Goal: Task Accomplishment & Management: Manage account settings

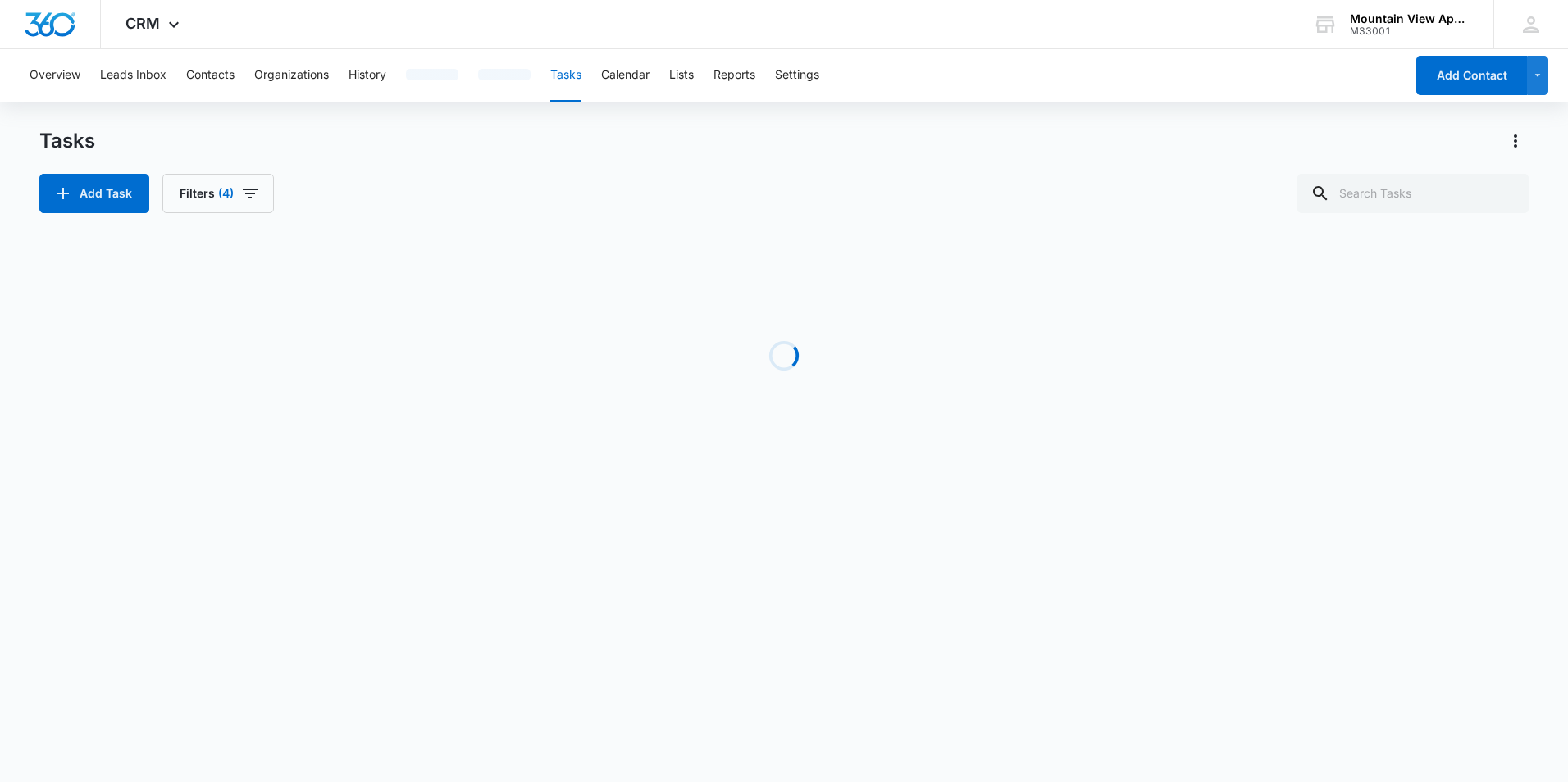
click at [24, 766] on body "CRM Apps Reputation Websites Forms CRM Email Social Content Ads Intelligence Fi…" at bounding box center [784, 391] width 1568 height 782
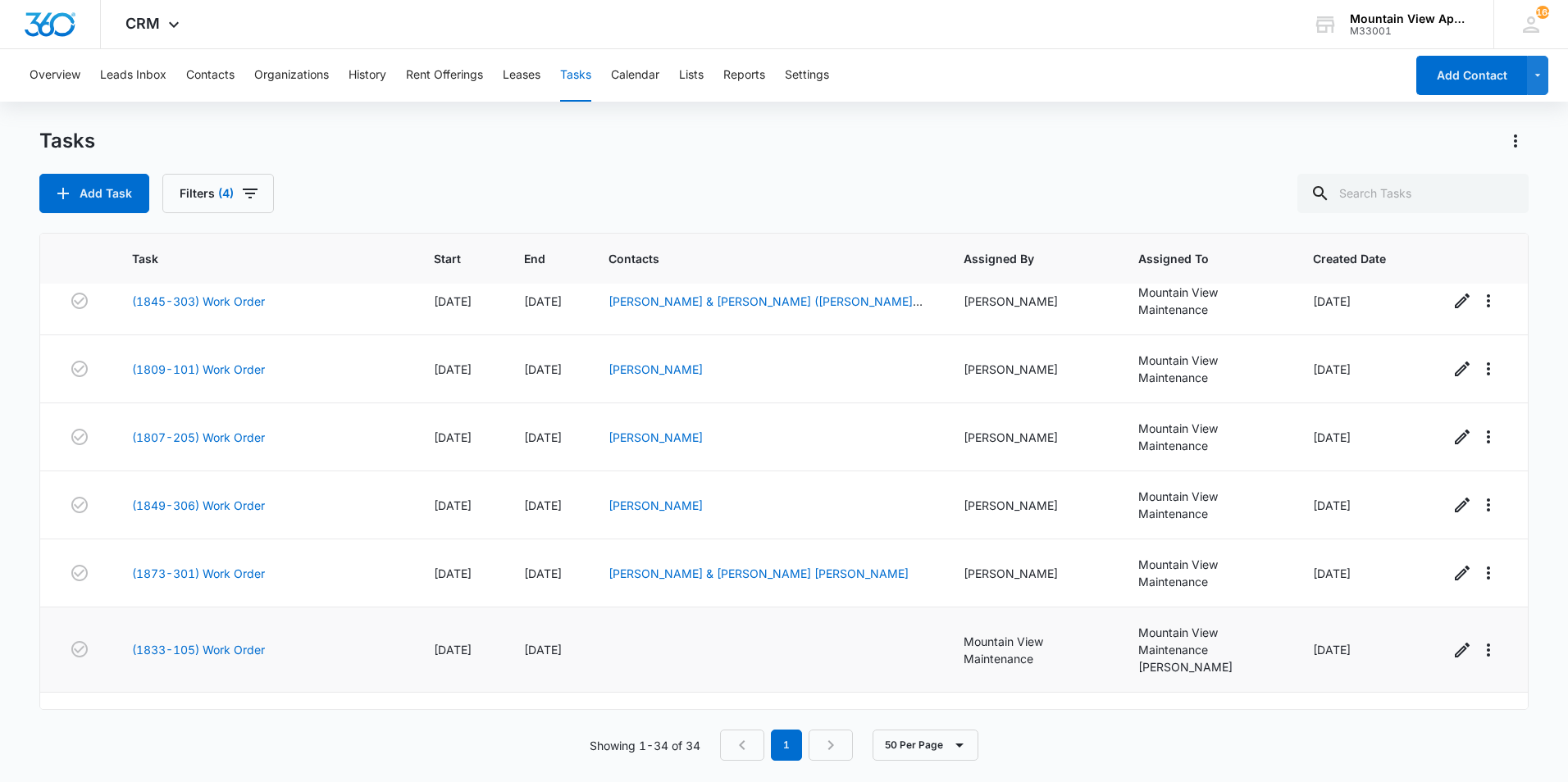
scroll to position [1922, 0]
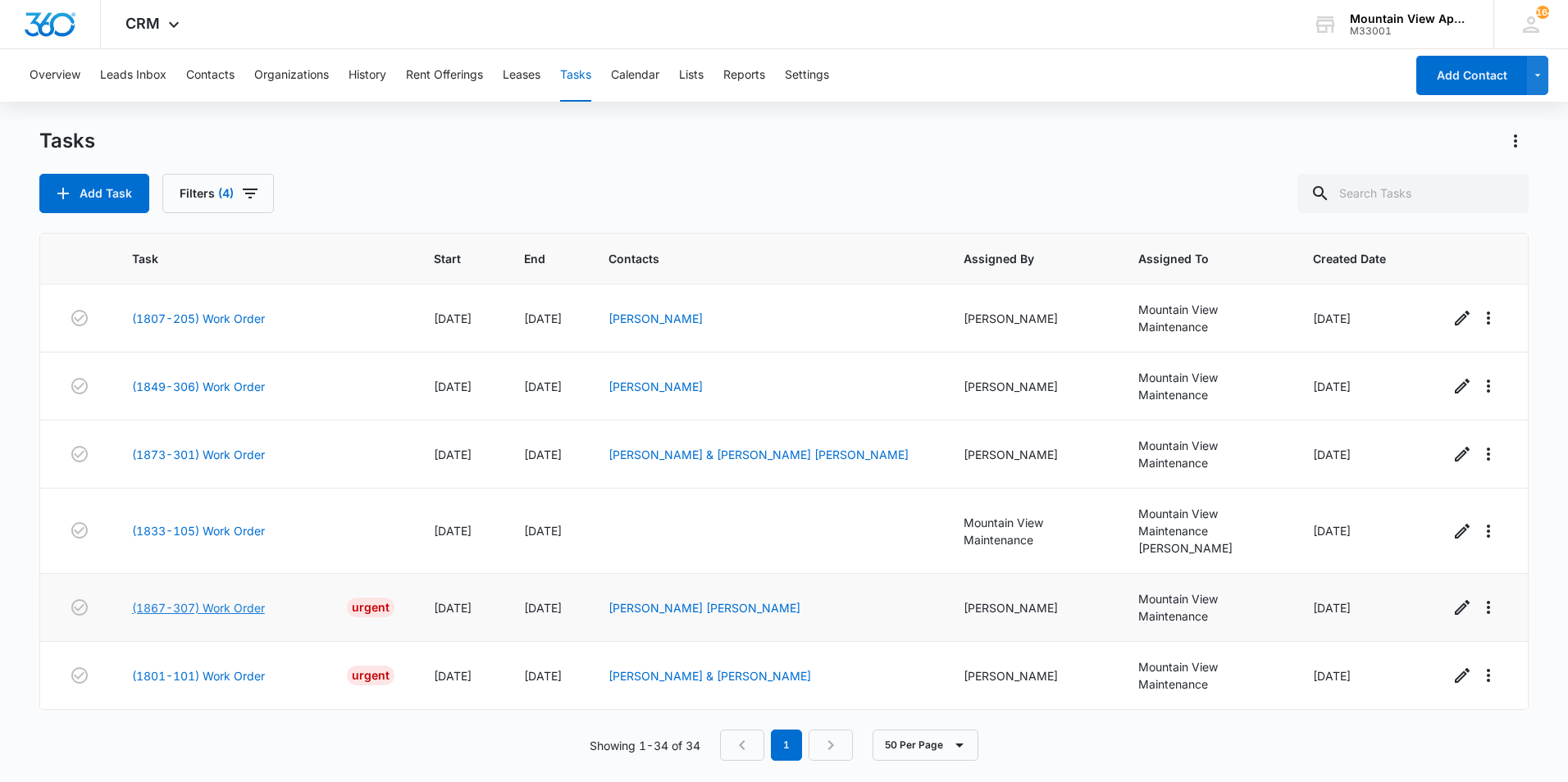
click at [248, 605] on link "(1867-307) Work Order" at bounding box center [199, 608] width 133 height 17
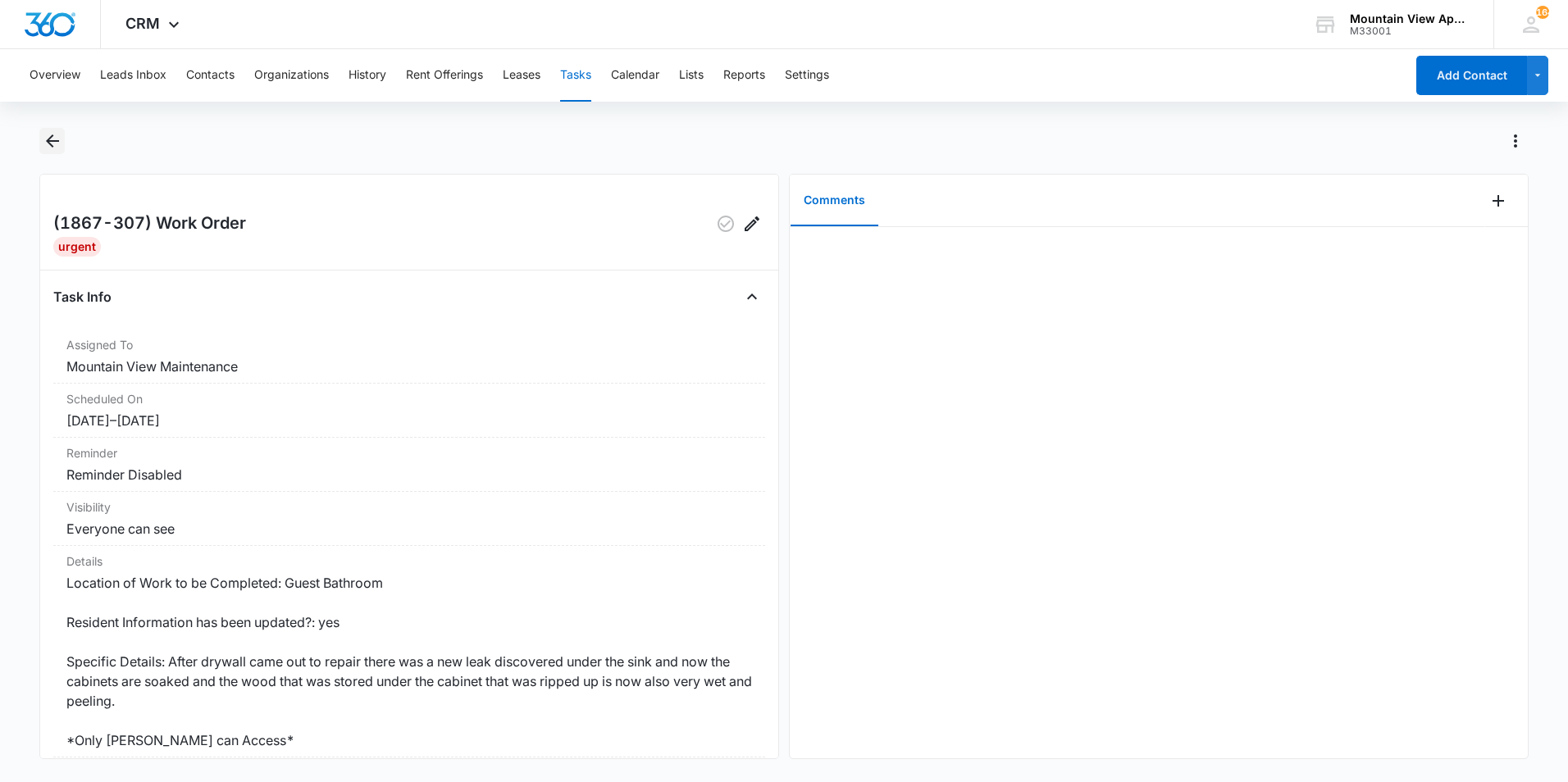
click at [53, 138] on icon "Back" at bounding box center [52, 141] width 20 height 20
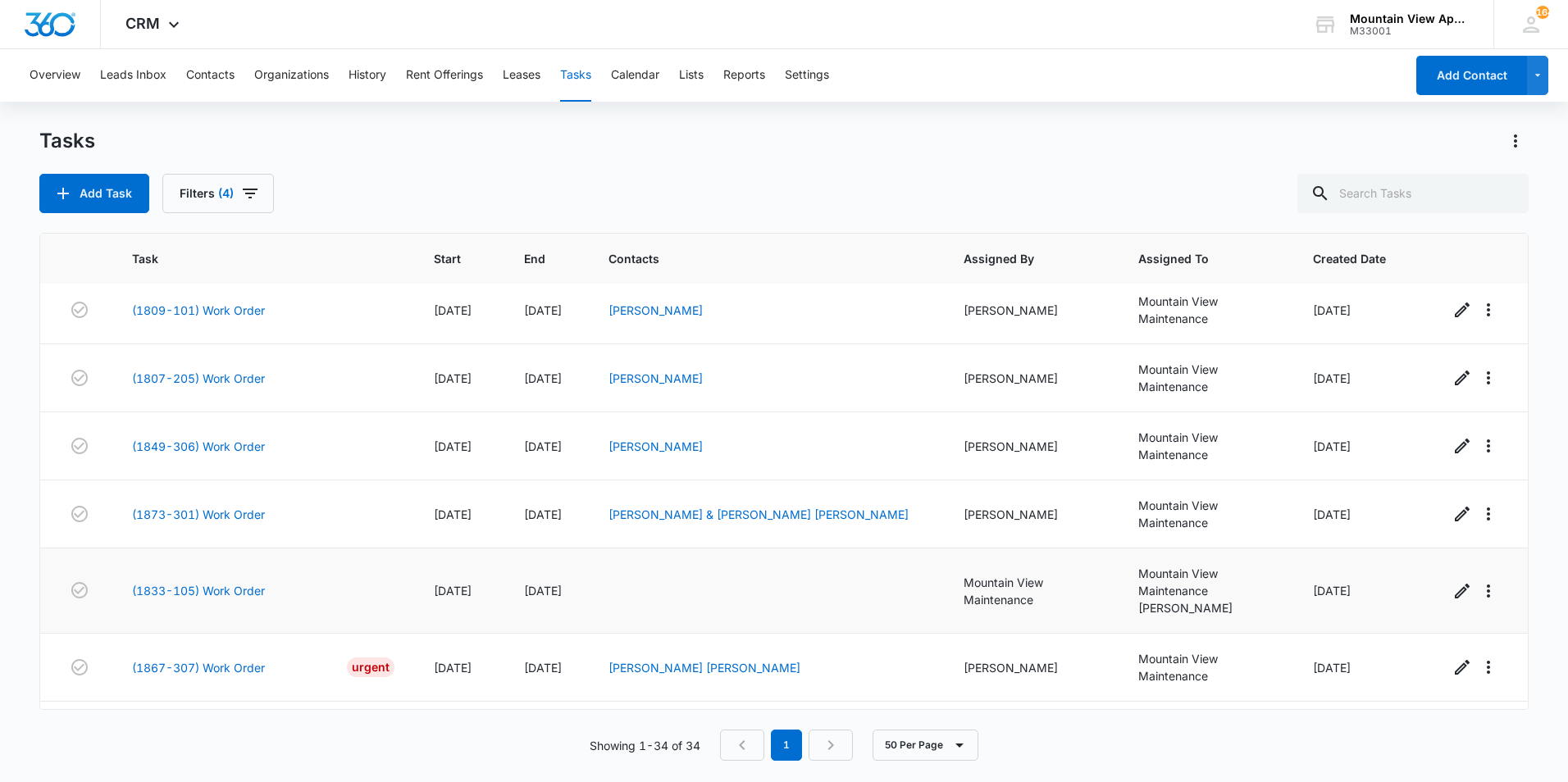
scroll to position [1922, 0]
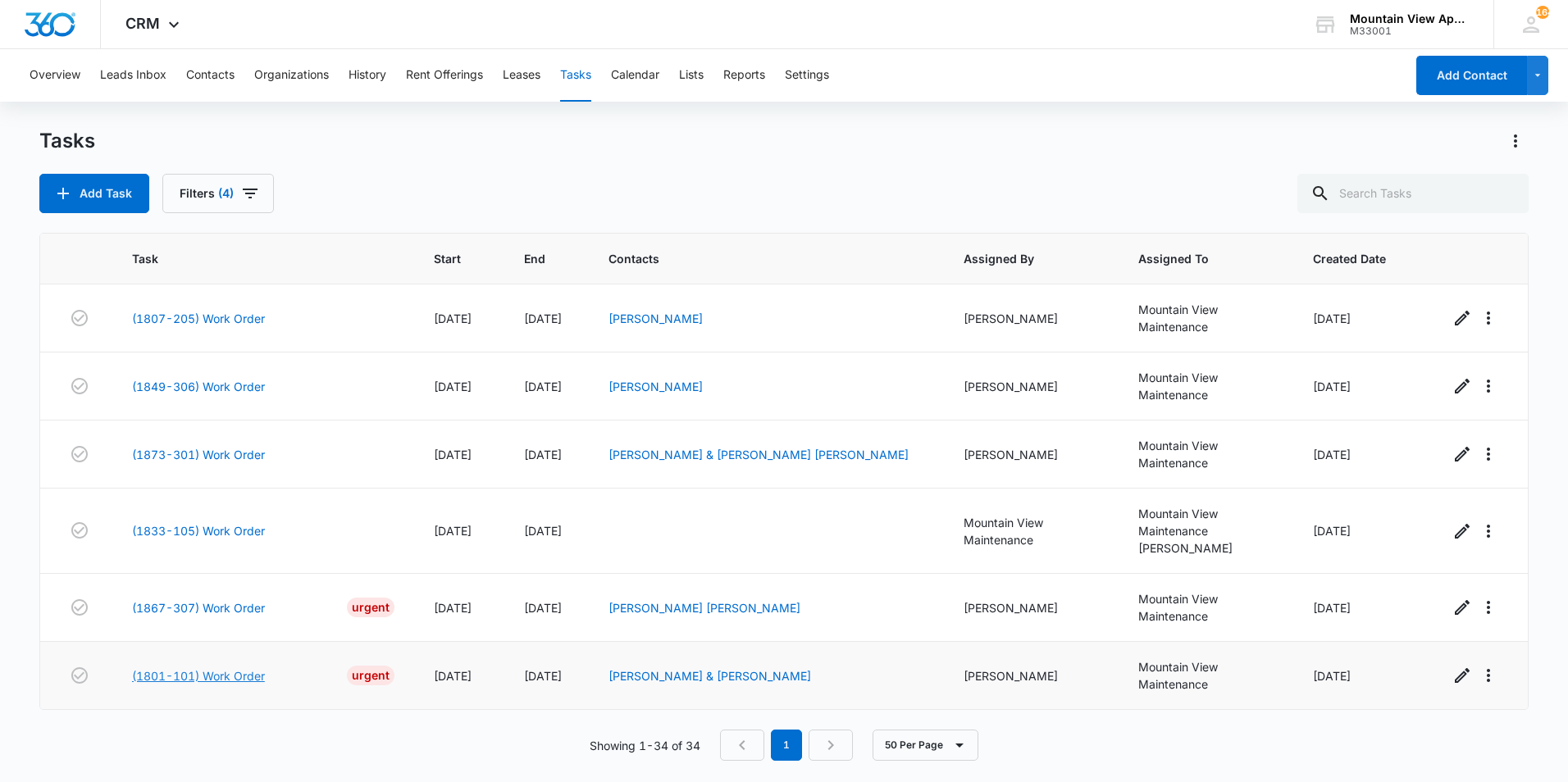
click at [223, 675] on link "(1801-101) Work Order" at bounding box center [199, 676] width 133 height 17
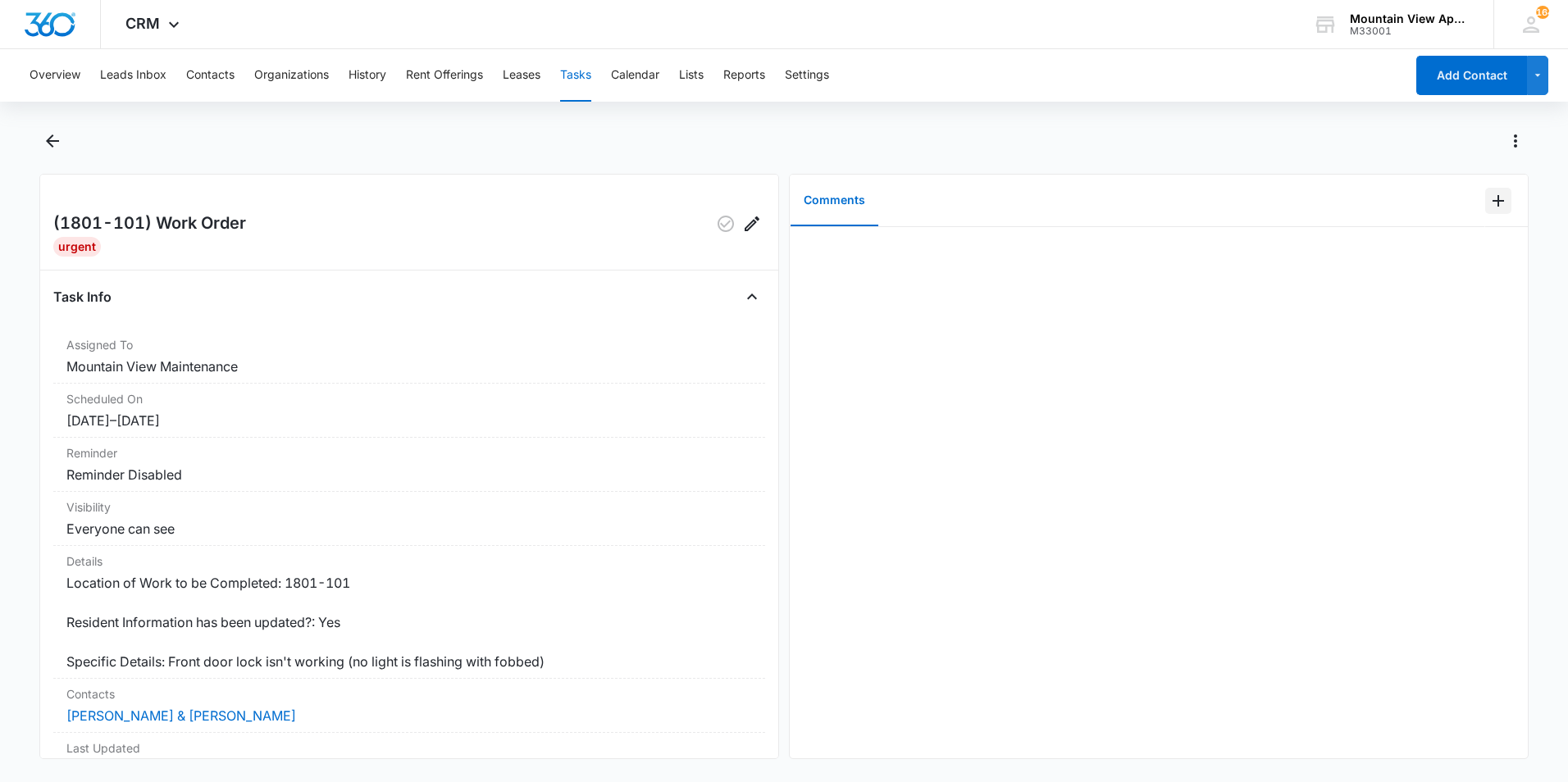
click at [1492, 201] on icon "Add Comment" at bounding box center [1497, 200] width 11 height 11
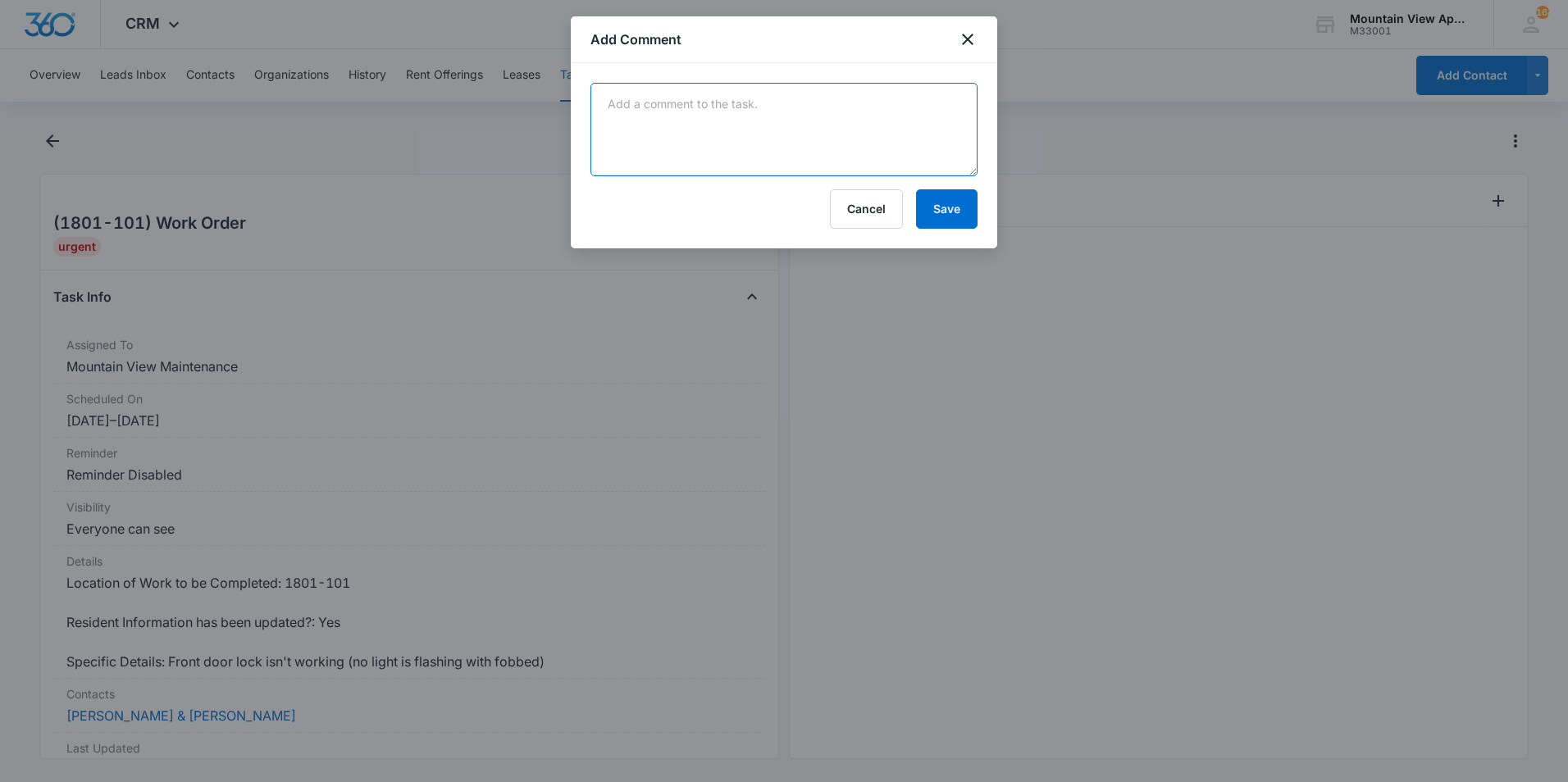
click at [876, 127] on textarea at bounding box center [784, 129] width 387 height 93
type textarea "Replaced batteries and lock works fine now."
click at [952, 205] on button "Save" at bounding box center [946, 209] width 61 height 40
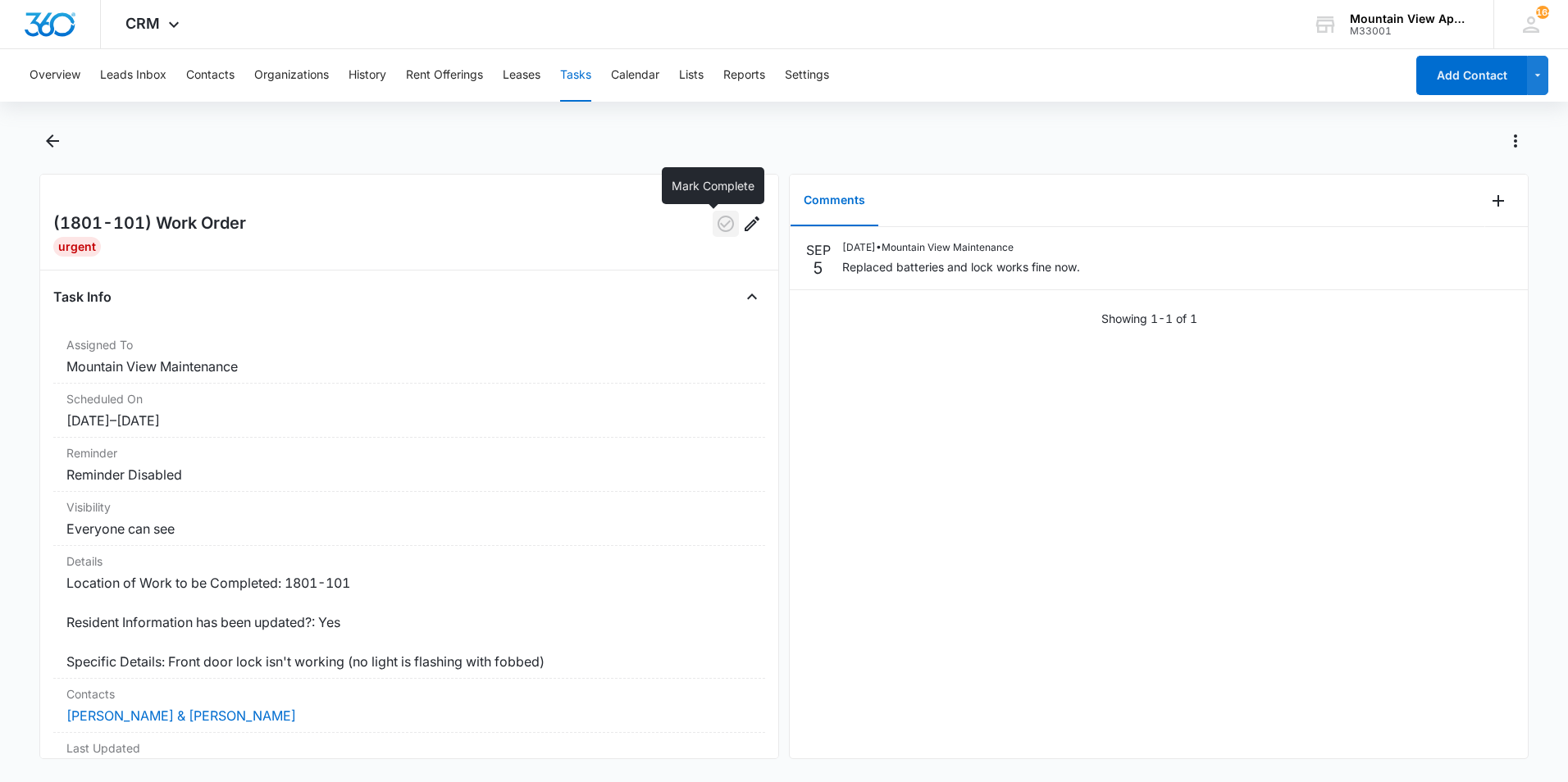
click at [716, 224] on icon "button" at bounding box center [725, 224] width 20 height 20
click at [55, 139] on icon "Back" at bounding box center [52, 141] width 20 height 20
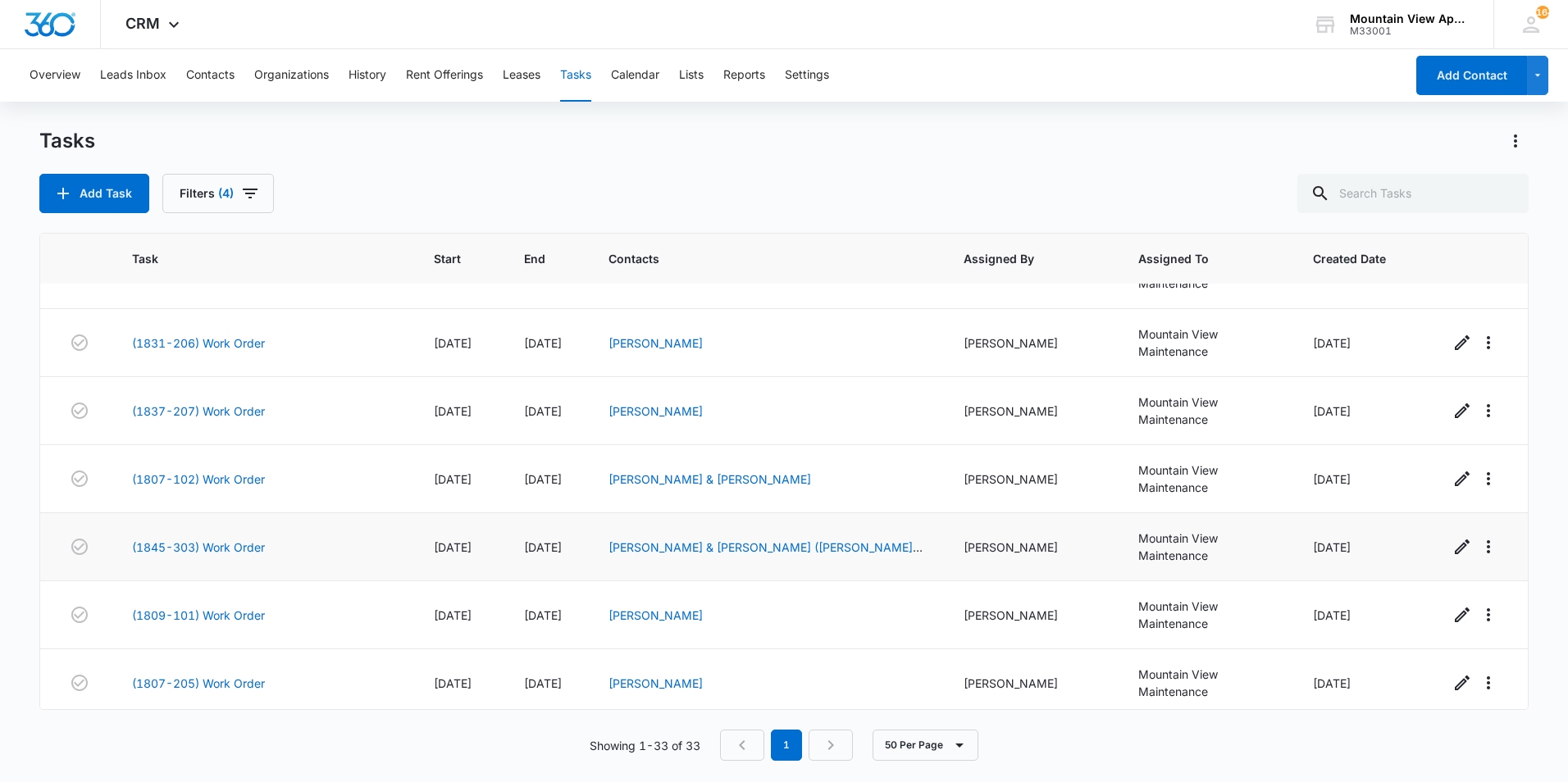
scroll to position [1311, 0]
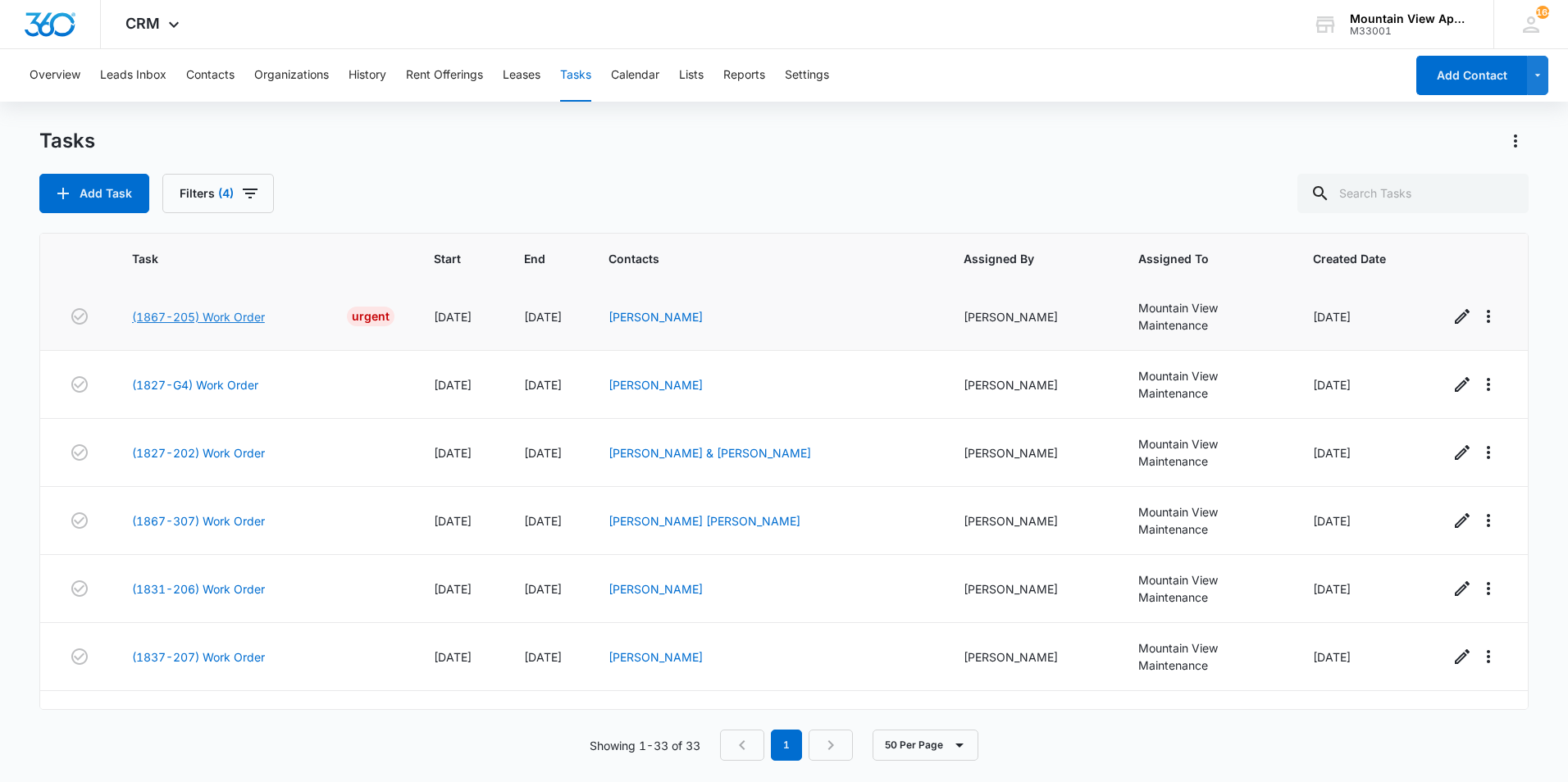
click at [209, 315] on link "(1867-205) Work Order" at bounding box center [199, 317] width 133 height 17
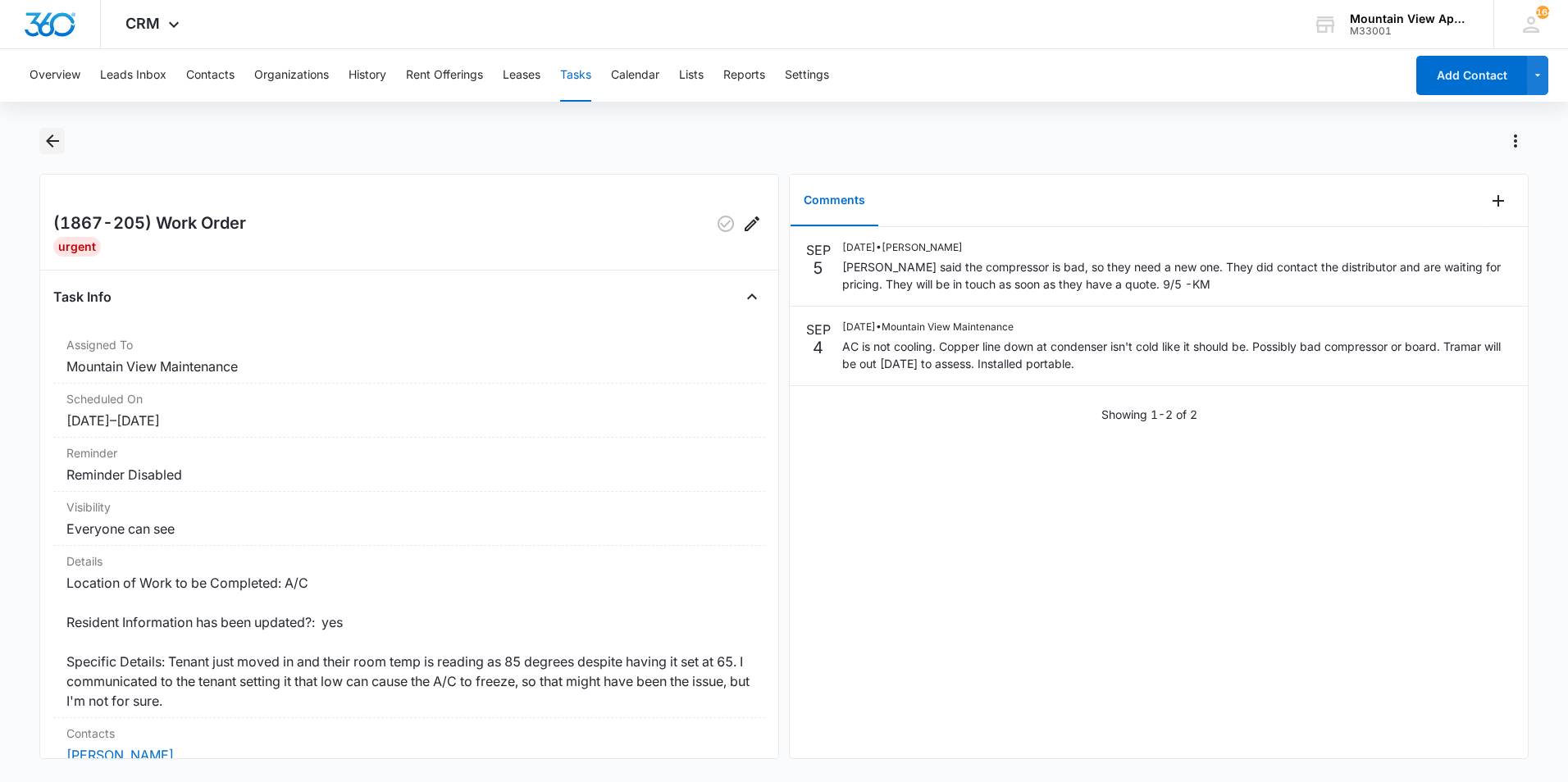
click at [51, 142] on icon "Back" at bounding box center [52, 141] width 13 height 13
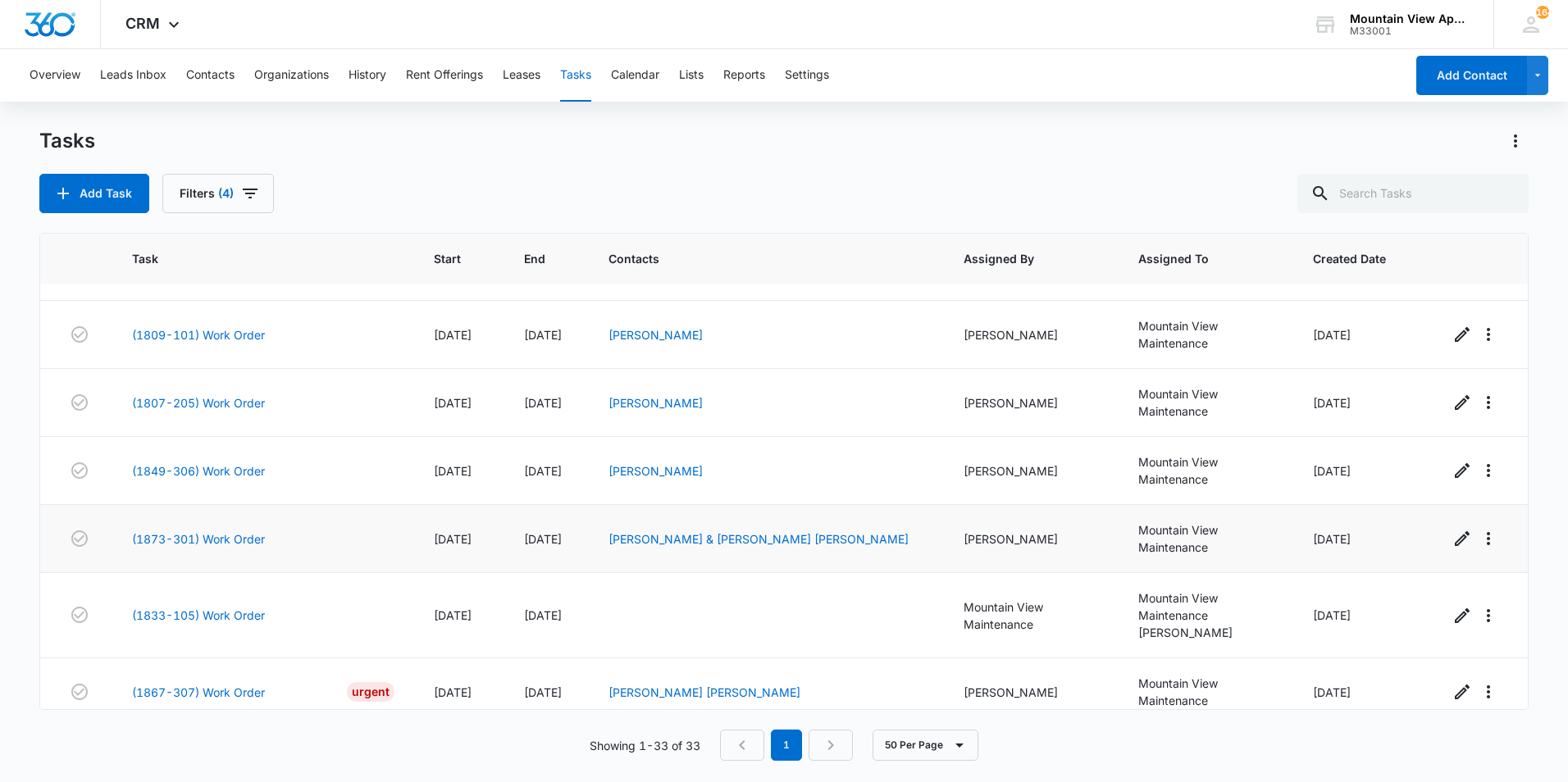
scroll to position [1854, 0]
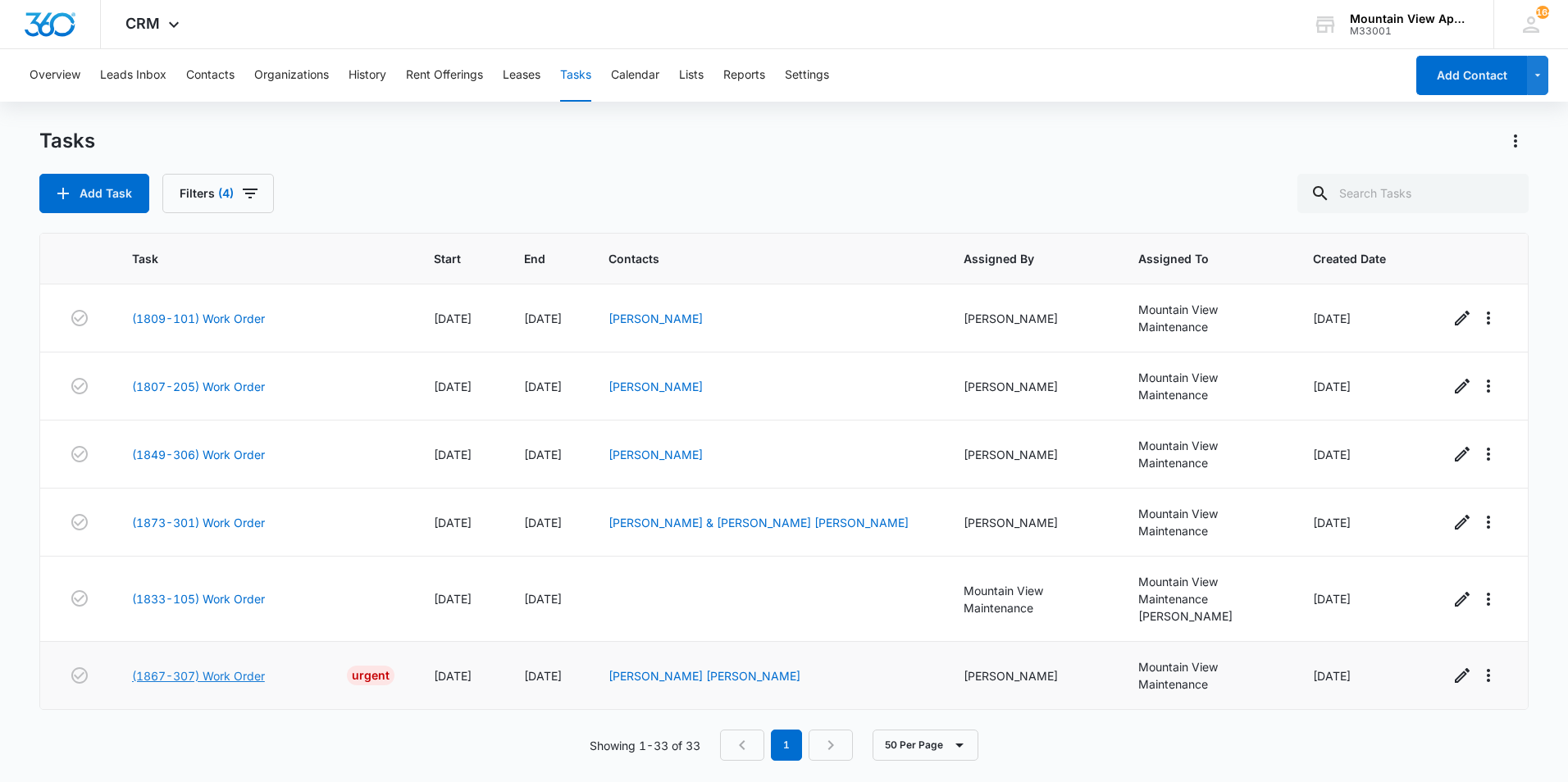
click at [235, 676] on link "(1867-307) Work Order" at bounding box center [199, 676] width 133 height 17
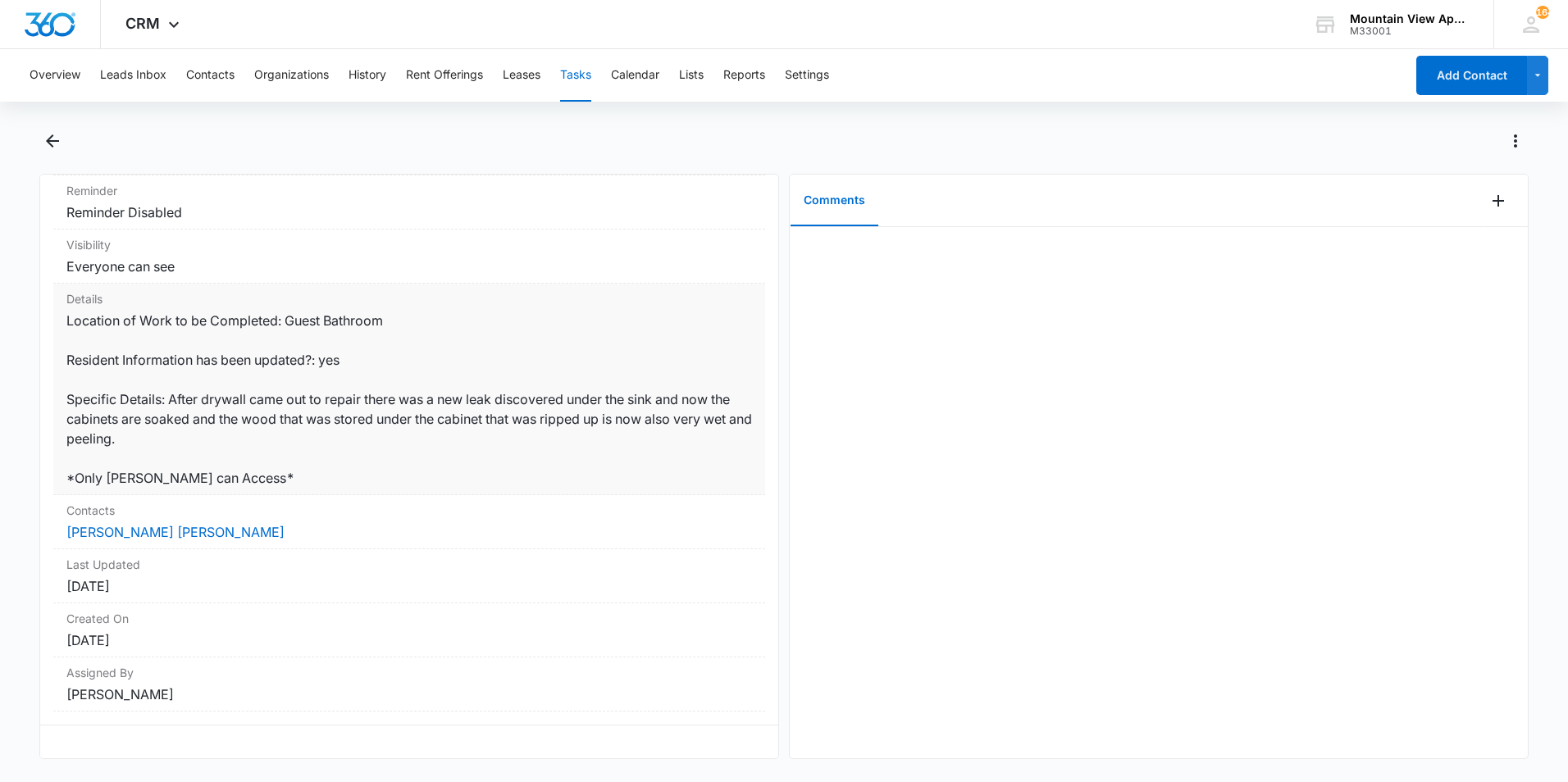
scroll to position [274, 0]
click at [224, 524] on link "[PERSON_NAME] [PERSON_NAME]" at bounding box center [175, 532] width 218 height 16
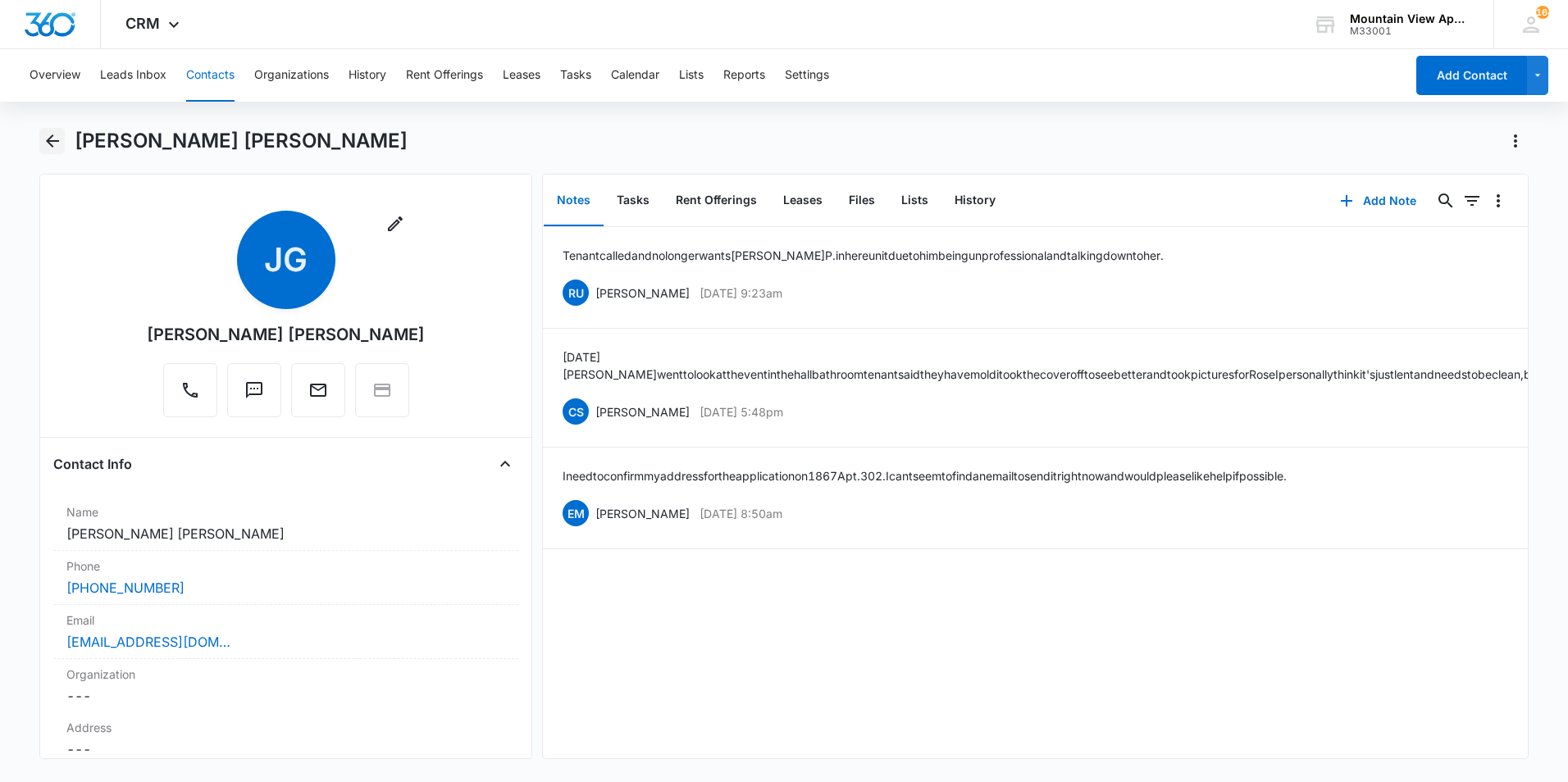
click at [50, 147] on icon "Back" at bounding box center [52, 141] width 20 height 20
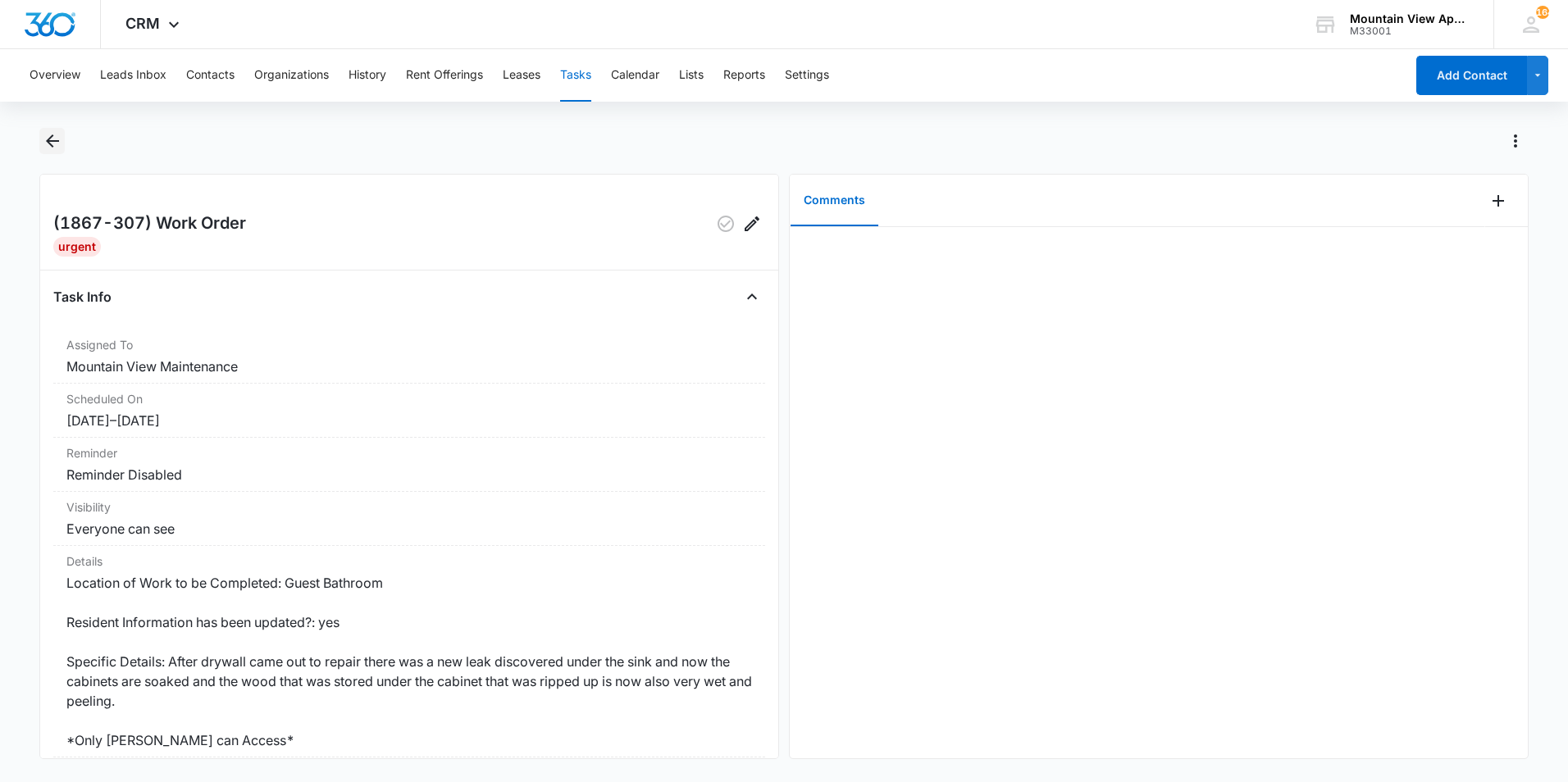
click at [54, 140] on icon "Back" at bounding box center [52, 141] width 13 height 13
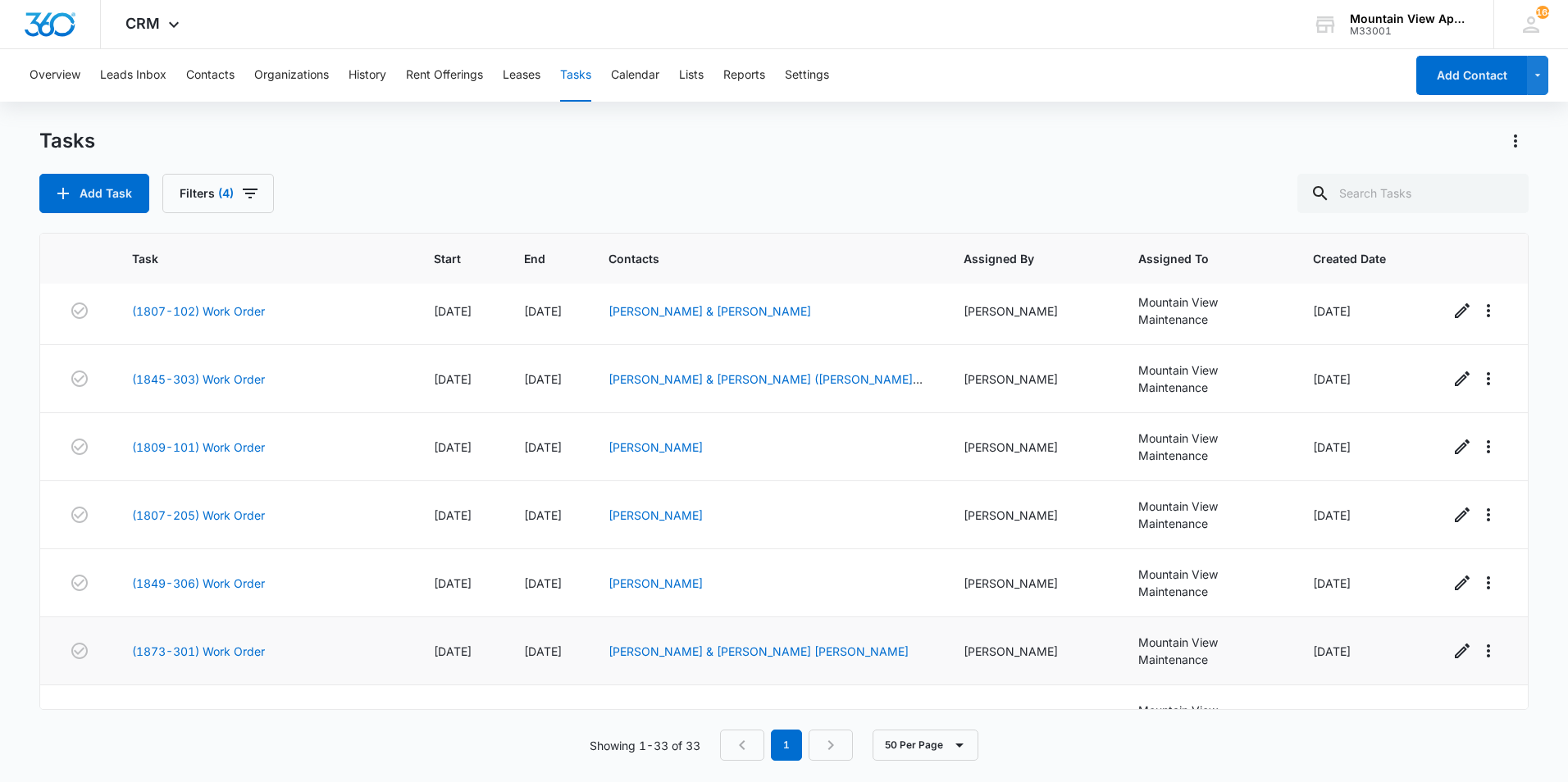
scroll to position [1854, 0]
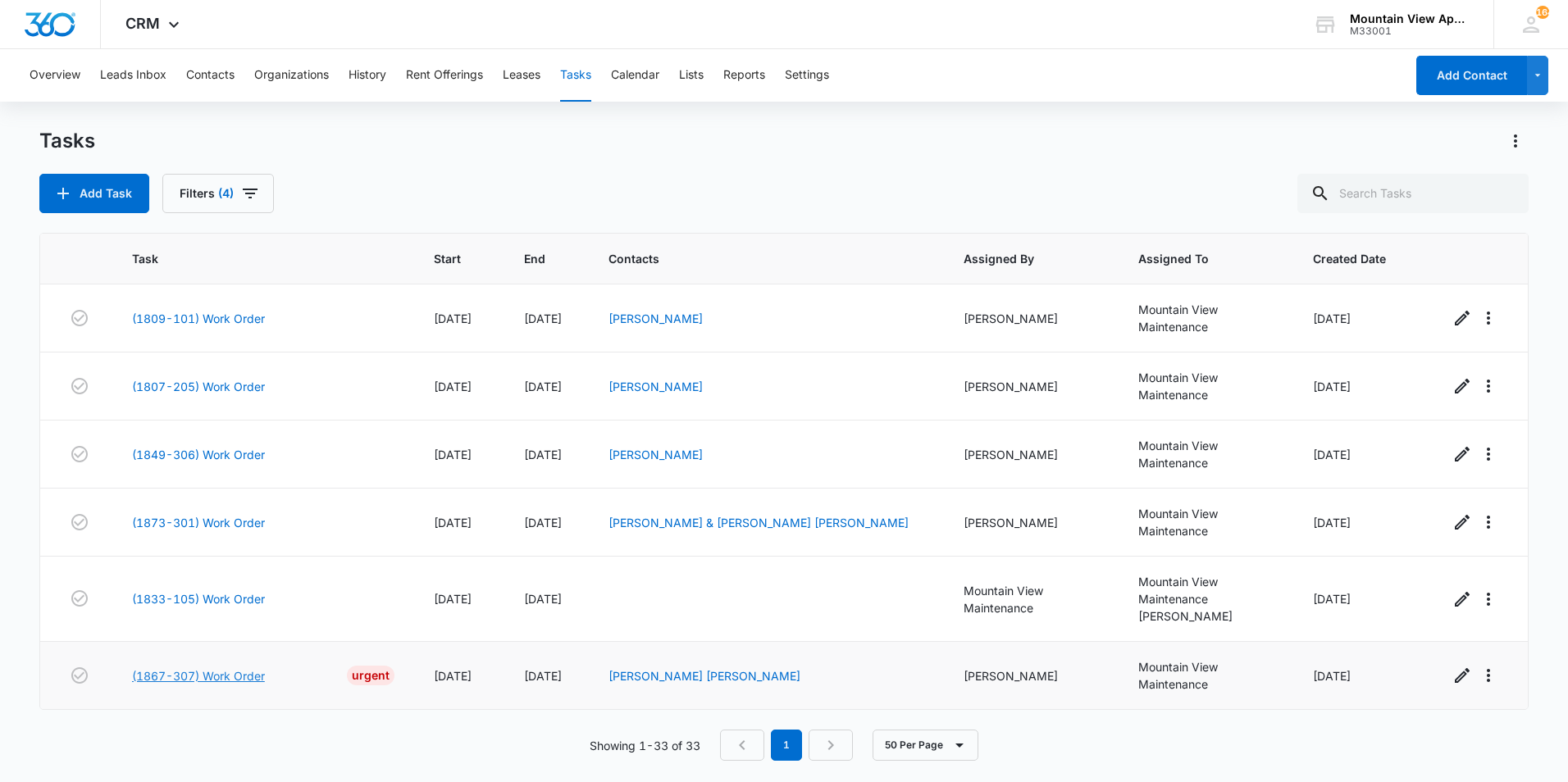
click at [237, 674] on link "(1867-307) Work Order" at bounding box center [199, 676] width 133 height 17
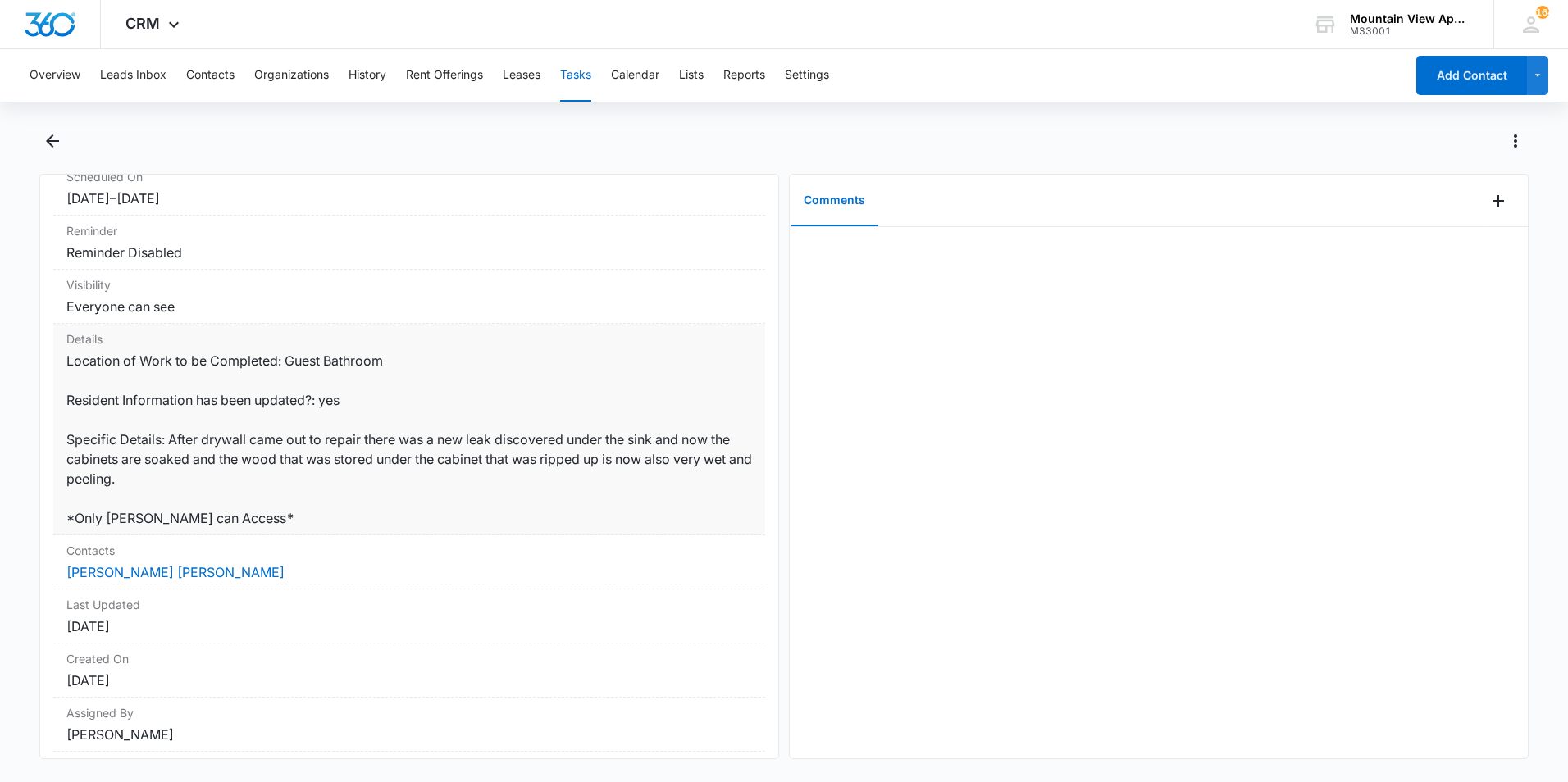
scroll to position [246, 0]
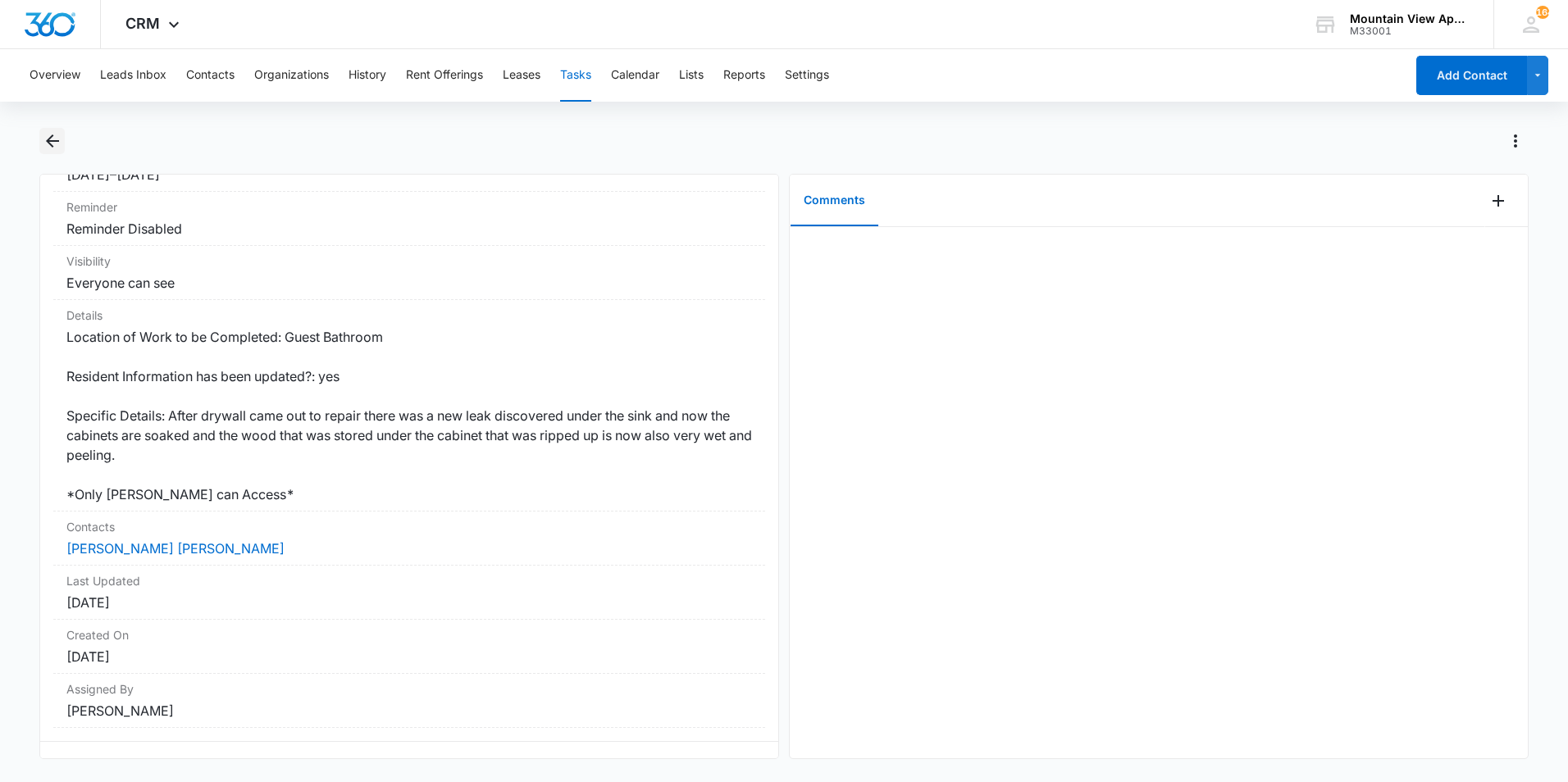
click at [55, 148] on icon "Back" at bounding box center [52, 141] width 20 height 20
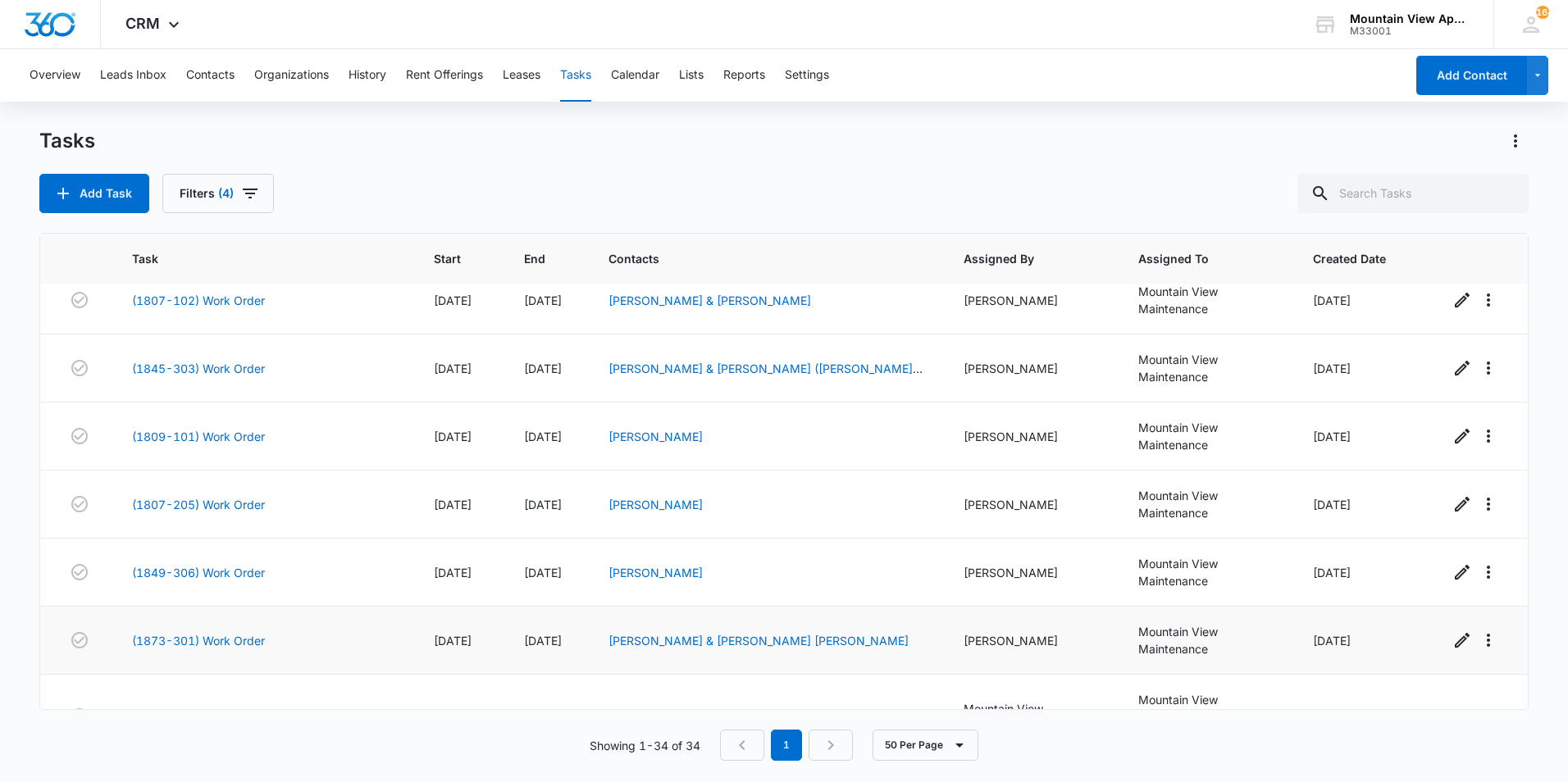
scroll to position [1922, 0]
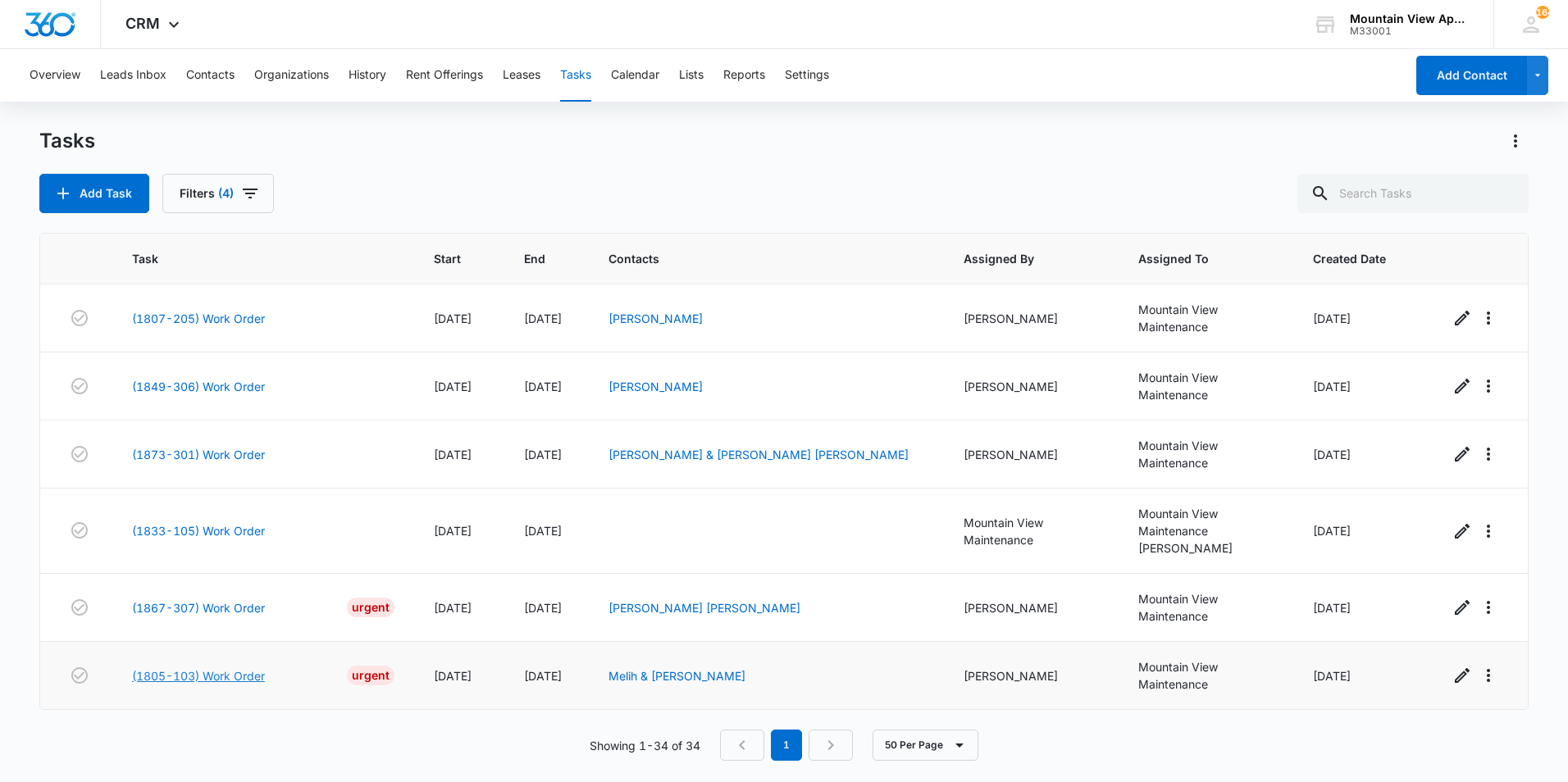
click at [231, 675] on link "(1805-103) Work Order" at bounding box center [199, 676] width 133 height 17
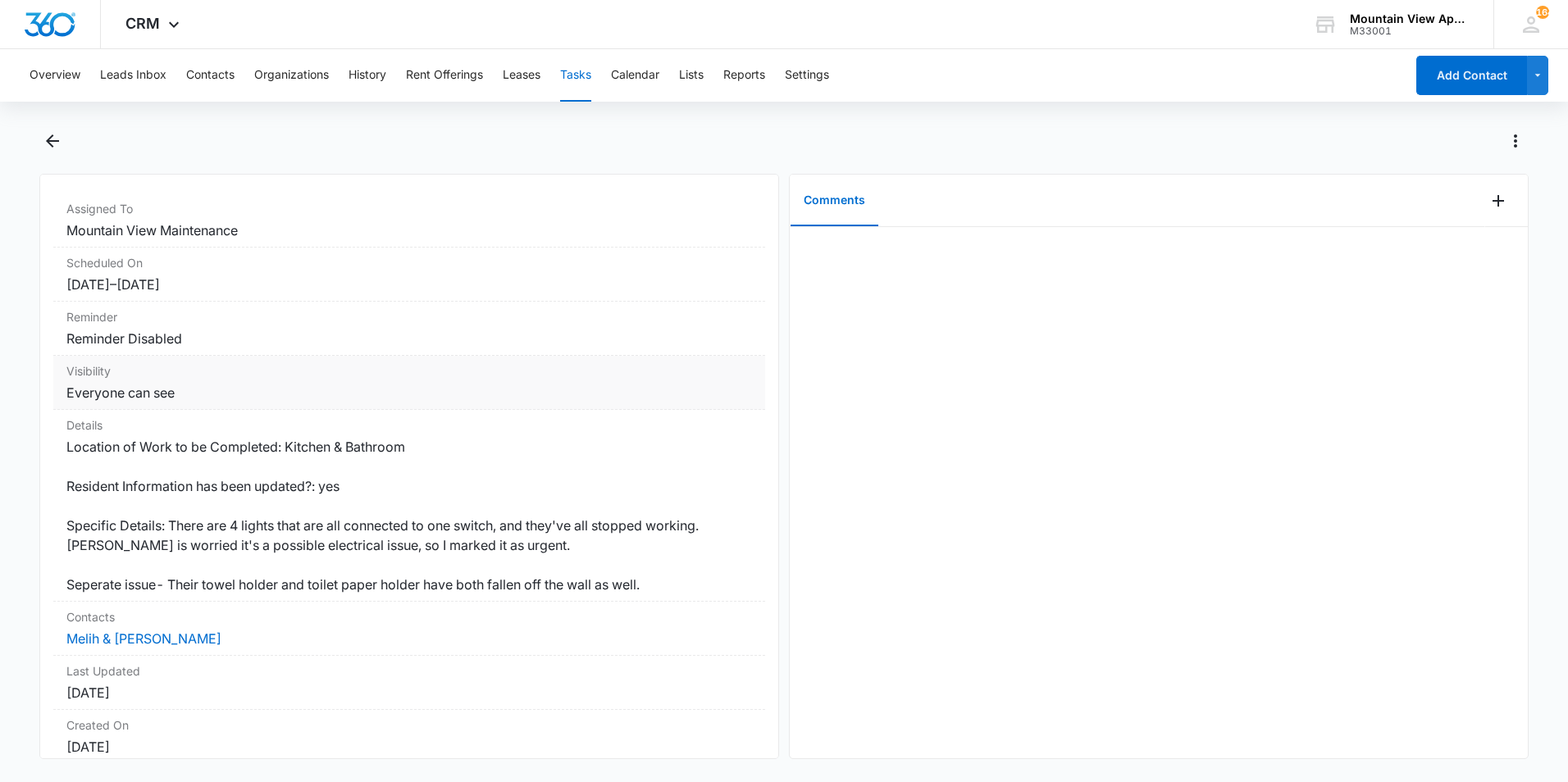
scroll to position [164, 0]
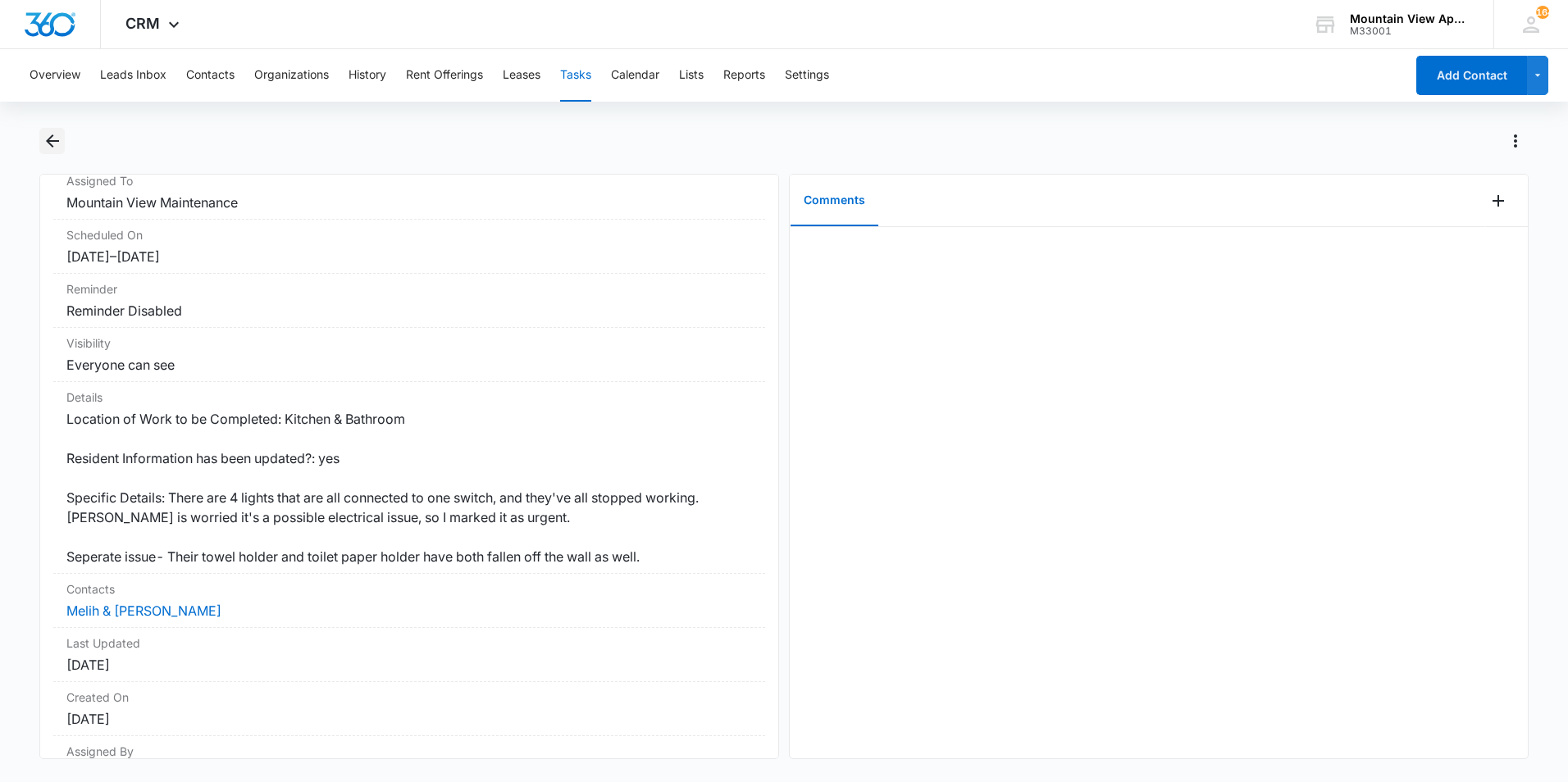
click at [52, 132] on icon "Back" at bounding box center [52, 141] width 20 height 20
